Goal: Information Seeking & Learning: Learn about a topic

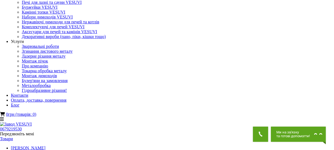
drag, startPoint x: 127, startPoint y: 30, endPoint x: 197, endPoint y: 39, distance: 70.1
copy h1 "Декоративна металева панель (панно) VESUVI №1"
drag, startPoint x: 126, startPoint y: 30, endPoint x: 224, endPoint y: 33, distance: 98.9
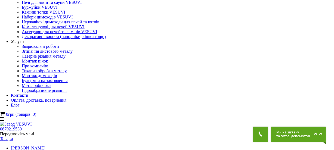
copy div "Декоративна металева панель"
drag, startPoint x: 126, startPoint y: 38, endPoint x: 150, endPoint y: 40, distance: 24.1
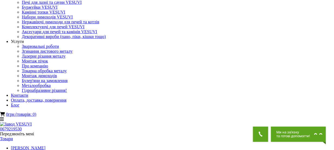
copy div "Декоративна металева панель (панно)"
drag, startPoint x: 176, startPoint y: 38, endPoint x: 186, endPoint y: 38, distance: 10.1
copy h1 "№1"
drag, startPoint x: 126, startPoint y: 31, endPoint x: 187, endPoint y: 37, distance: 61.3
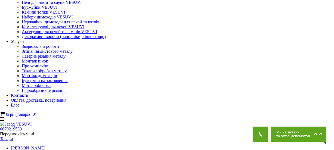
copy h1 "Декоративна металева панель (панно) VESUVI №1"
drag, startPoint x: 249, startPoint y: 23, endPoint x: 322, endPoint y: 52, distance: 78.5
copy div "Розміри Висота,мм : 1000 Ширина,мм : 1 Довжина,мм : 2000 Вага,кг : 16"
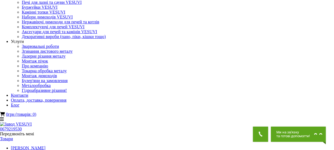
drag, startPoint x: 152, startPoint y: 0, endPoint x: 60, endPoint y: 9, distance: 92.0
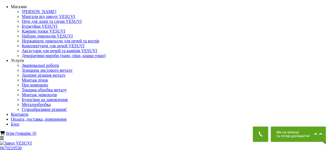
click at [32, 141] on img at bounding box center [16, 143] width 32 height 5
